Goal: Find specific fact: Find specific fact

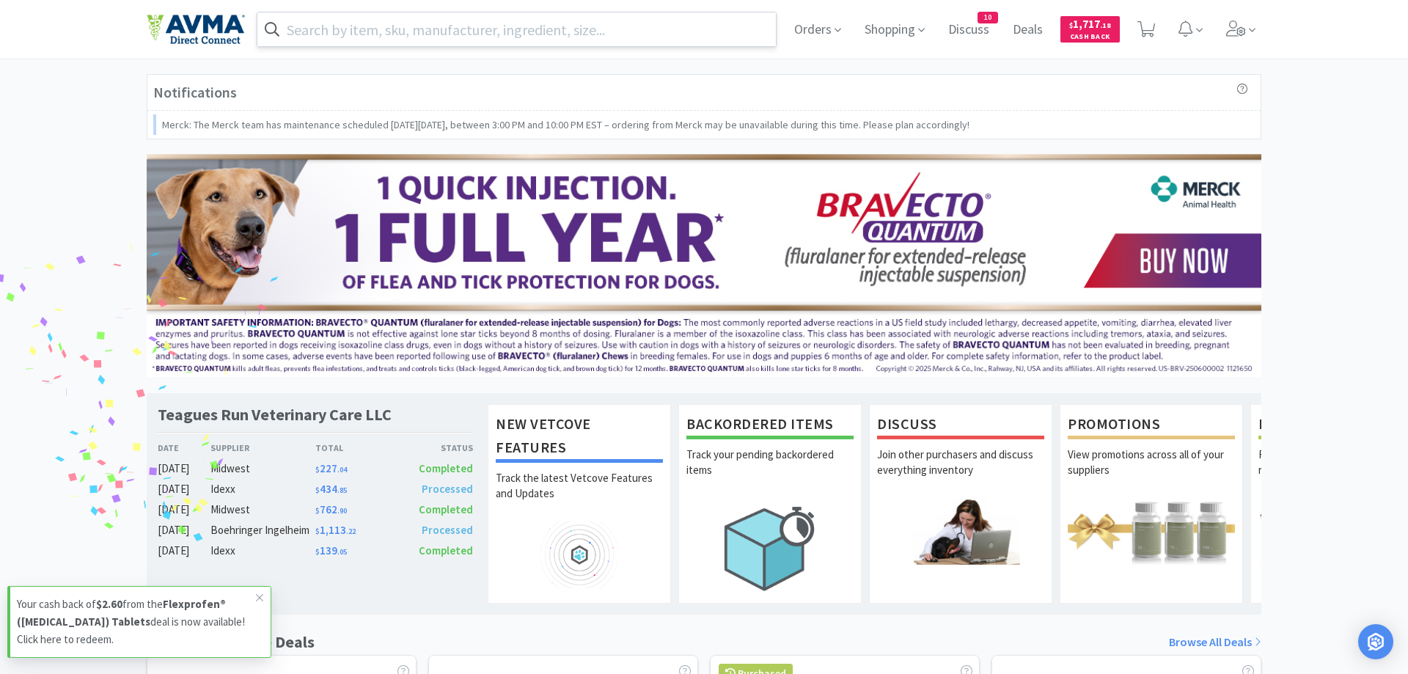
click at [312, 29] on input "text" at bounding box center [516, 29] width 518 height 34
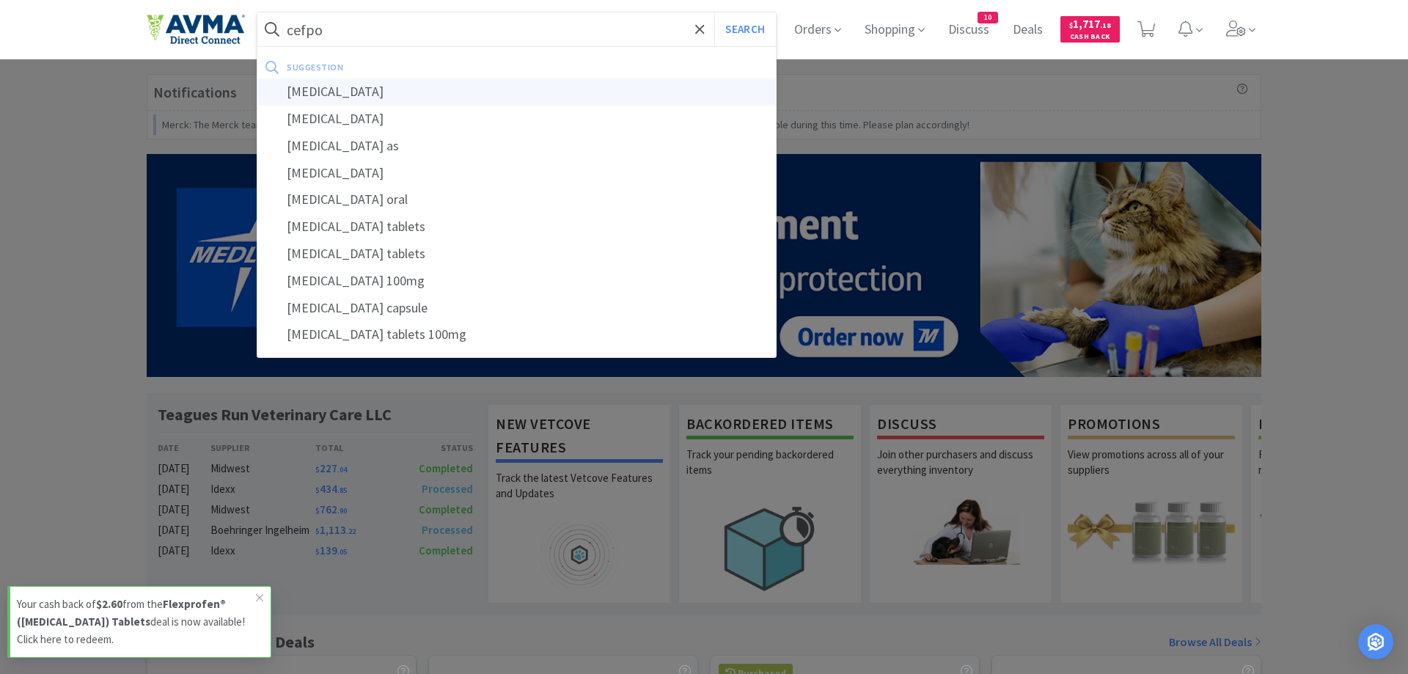
click at [339, 92] on div "[MEDICAL_DATA]" at bounding box center [516, 91] width 518 height 27
type input "[MEDICAL_DATA]"
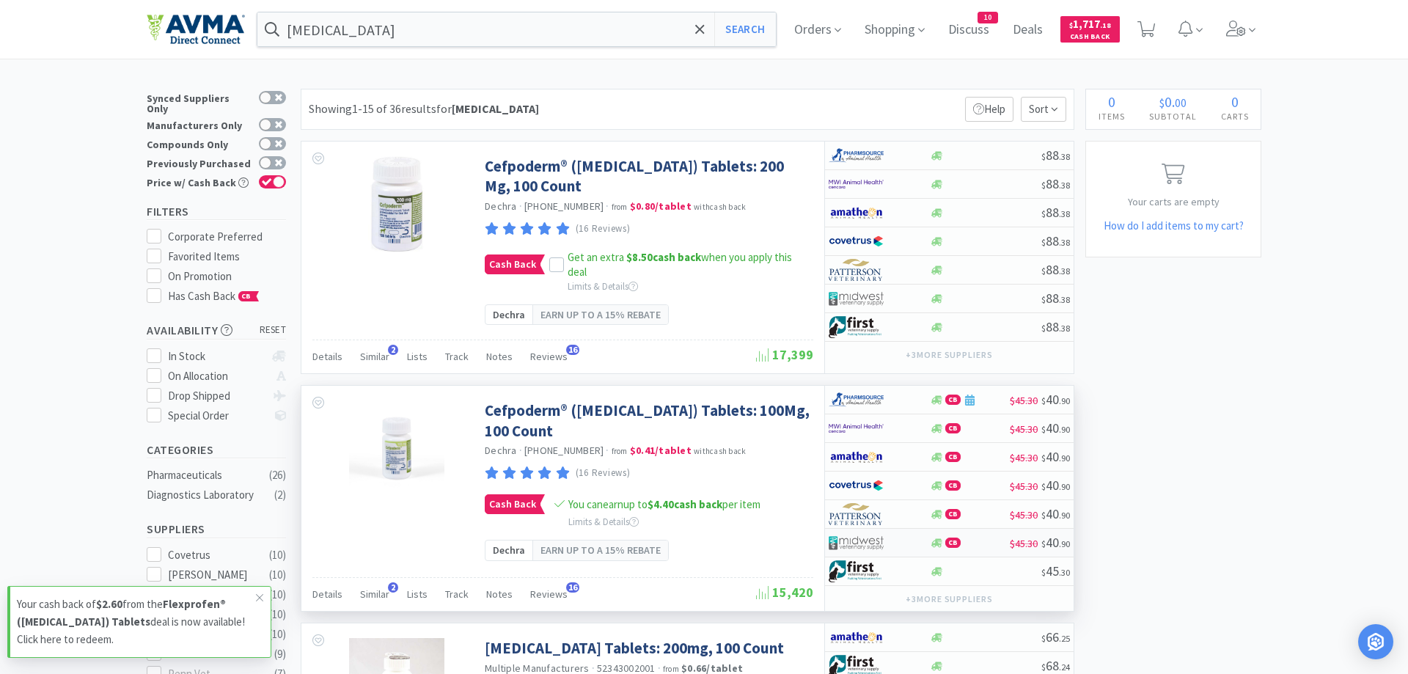
click at [889, 544] on div at bounding box center [868, 542] width 81 height 25
select select "1"
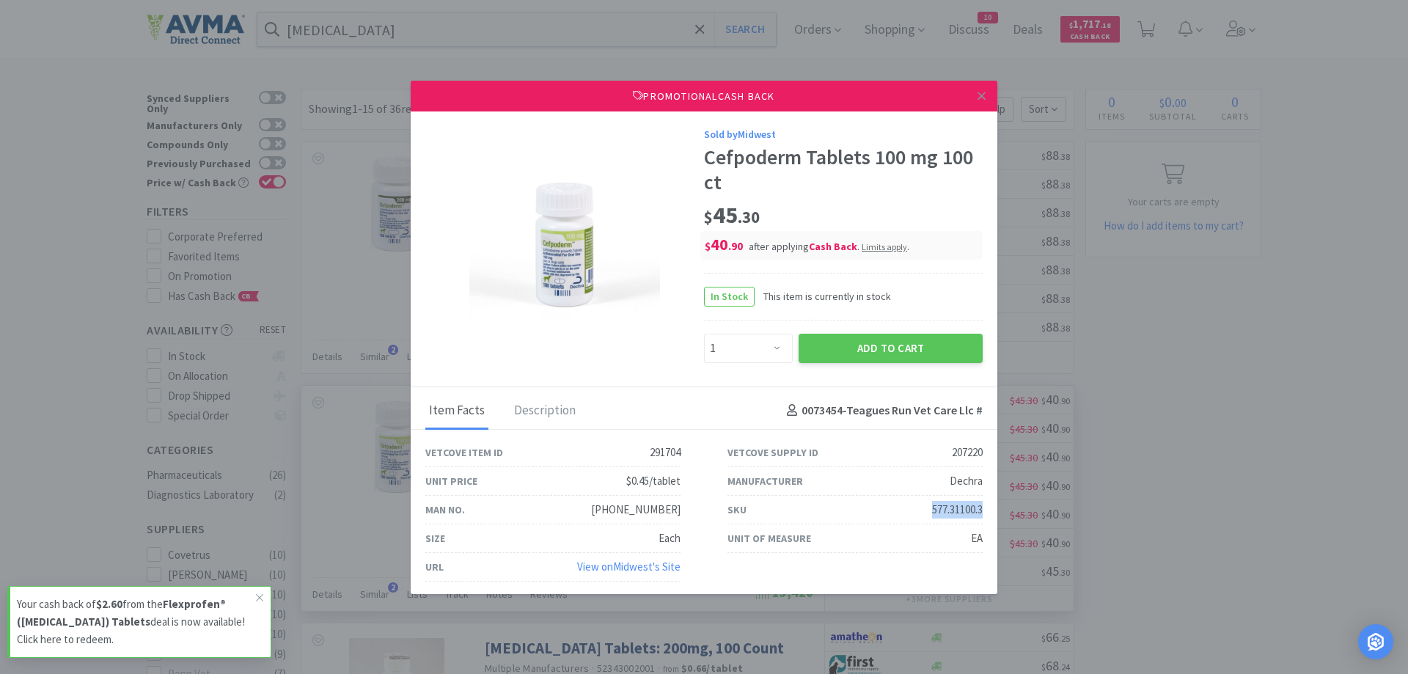
drag, startPoint x: 927, startPoint y: 513, endPoint x: 978, endPoint y: 519, distance: 51.7
click at [979, 520] on div "SKU 577.31100.3" at bounding box center [854, 510] width 255 height 29
copy div "577.31100."
